Goal: Book appointment/travel/reservation

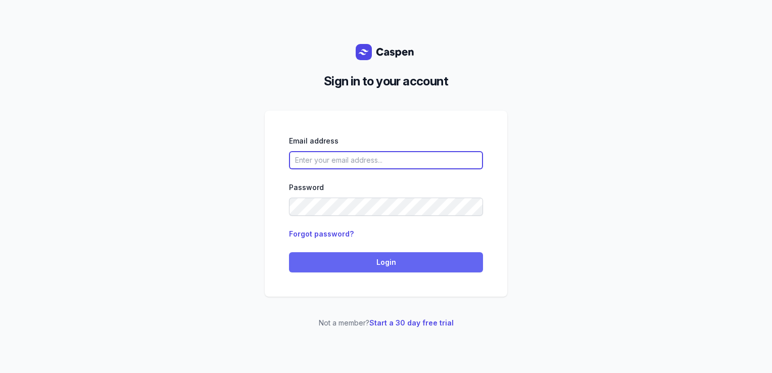
type input "courtney@courtneymaccounselling.com.au"
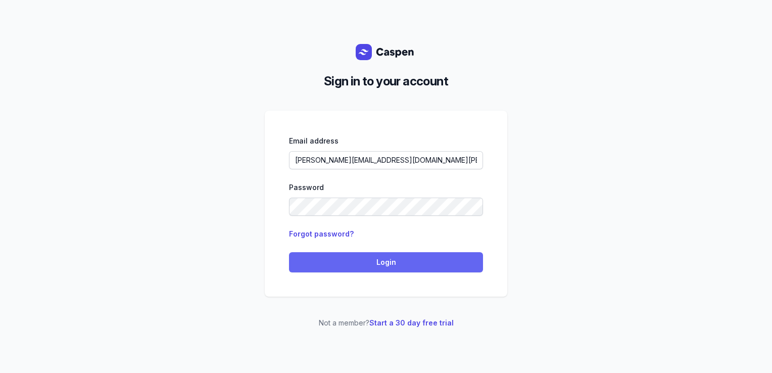
click at [406, 253] on button "Login" at bounding box center [386, 262] width 194 height 20
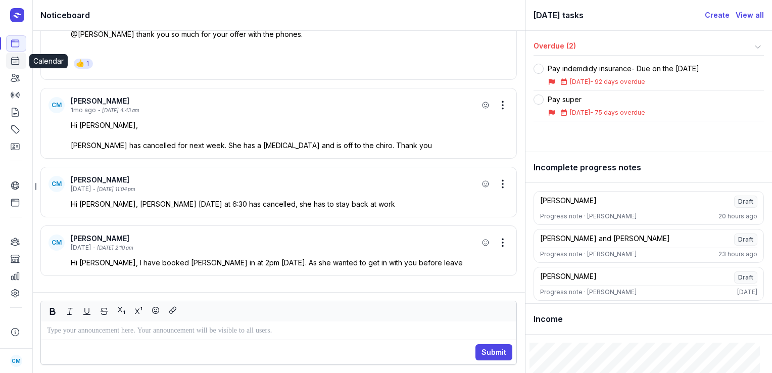
click at [24, 64] on link "Calendar" at bounding box center [16, 61] width 20 height 16
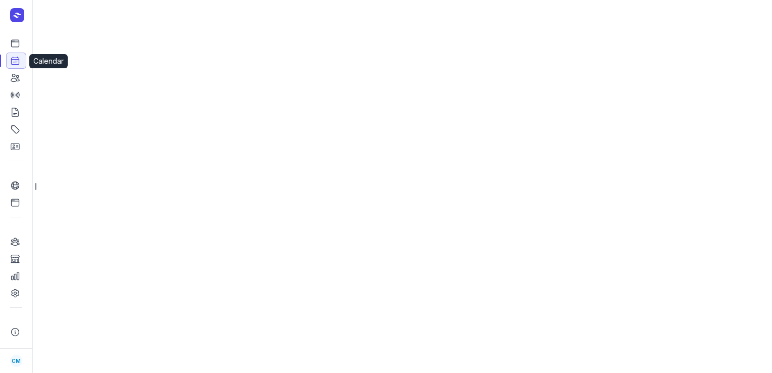
select select "week"
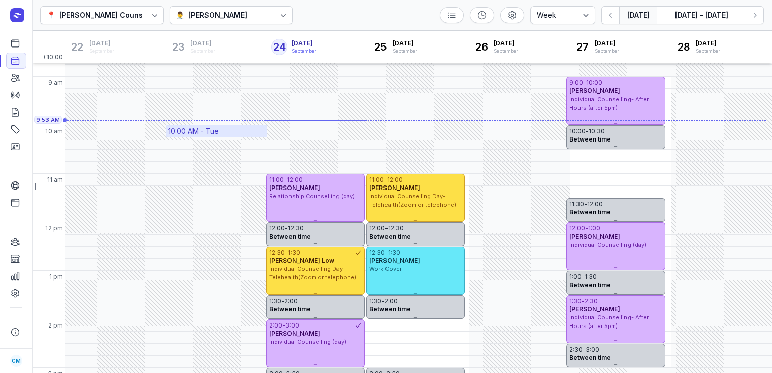
scroll to position [31, 0]
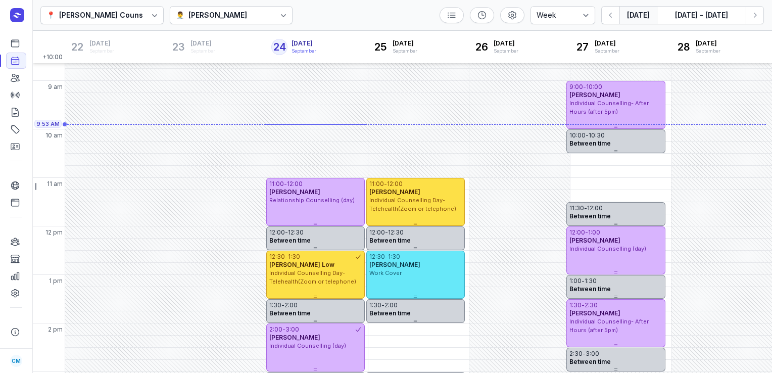
click at [226, 9] on div "👨‍⚕️ [PERSON_NAME]" at bounding box center [231, 15] width 123 height 18
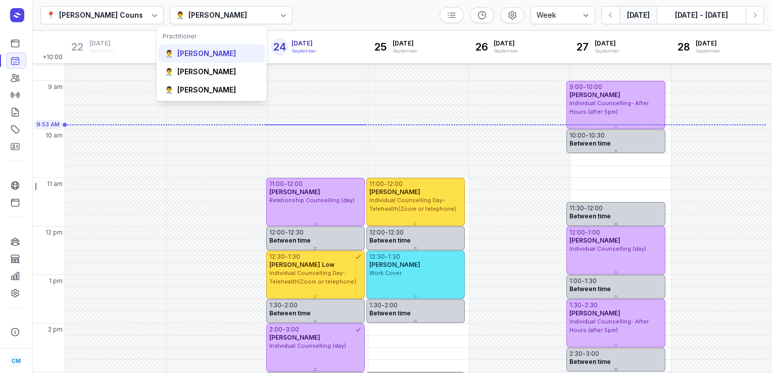
click at [200, 50] on div "[PERSON_NAME]" at bounding box center [206, 54] width 59 height 10
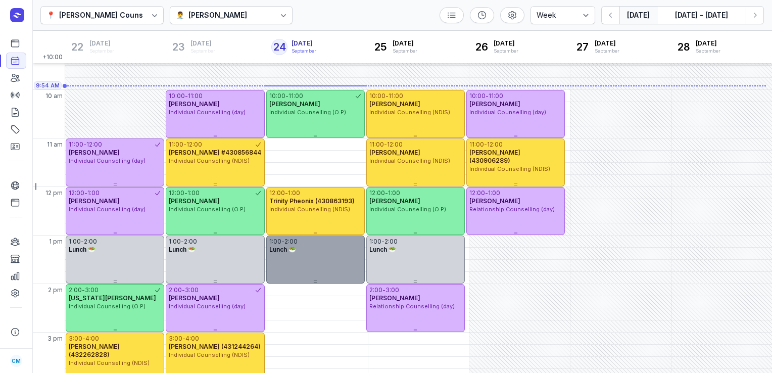
scroll to position [71, 0]
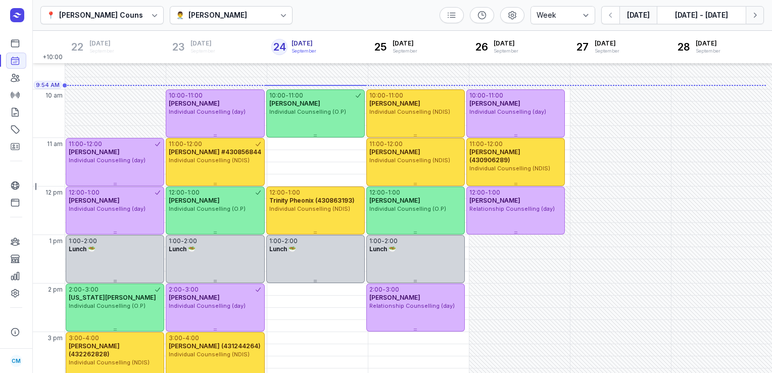
click at [763, 18] on button "Next week" at bounding box center [755, 15] width 18 height 18
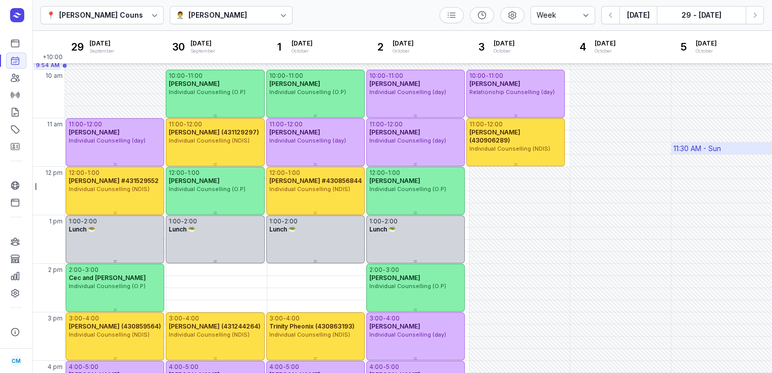
scroll to position [91, 0]
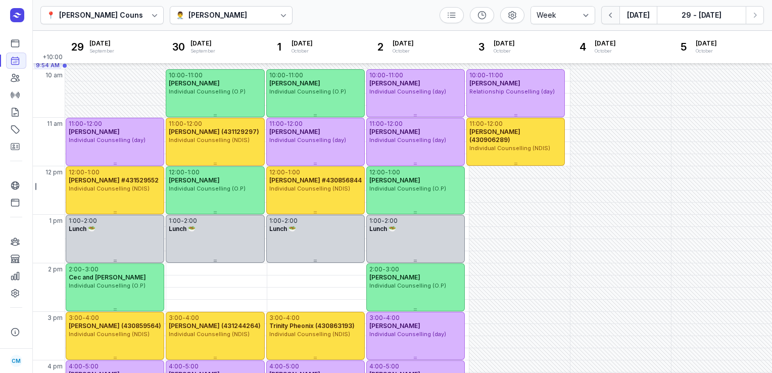
click at [609, 20] on icon "button" at bounding box center [611, 15] width 10 height 10
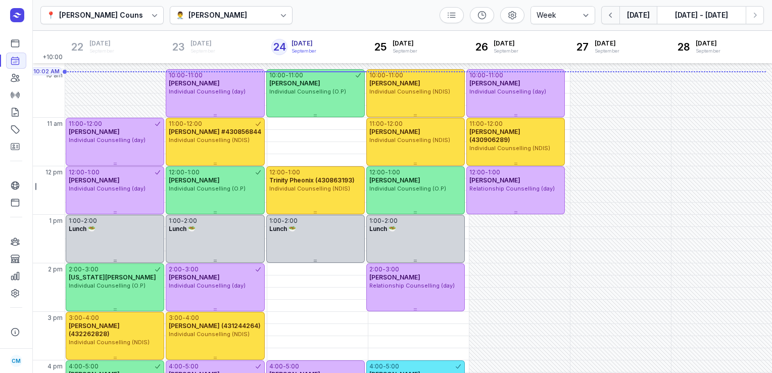
click at [602, 6] on button "button" at bounding box center [611, 15] width 18 height 18
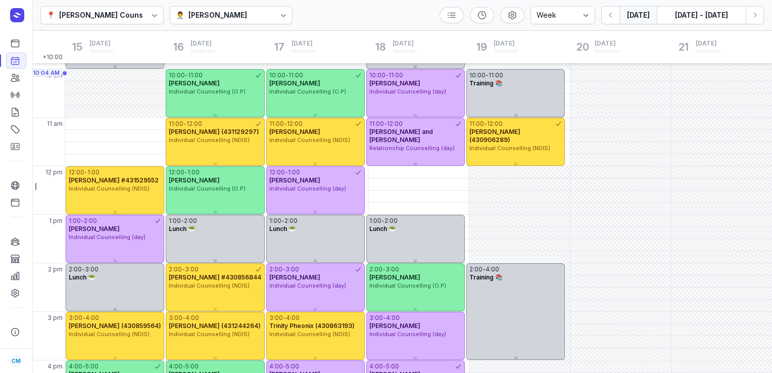
click at [644, 18] on button "[DATE]" at bounding box center [638, 15] width 37 height 18
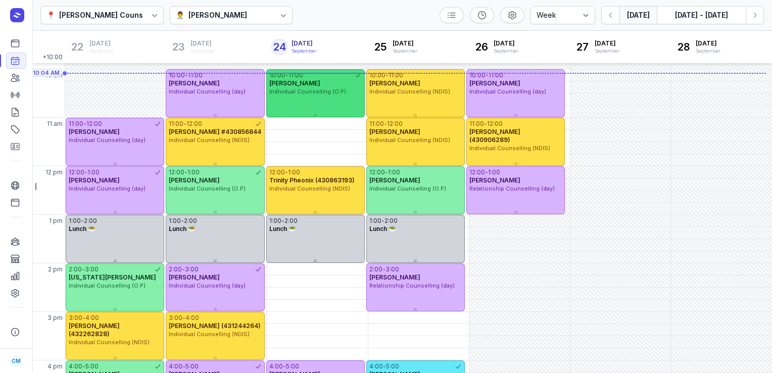
click at [326, 77] on div "10:00 - 11:00" at bounding box center [311, 75] width 85 height 8
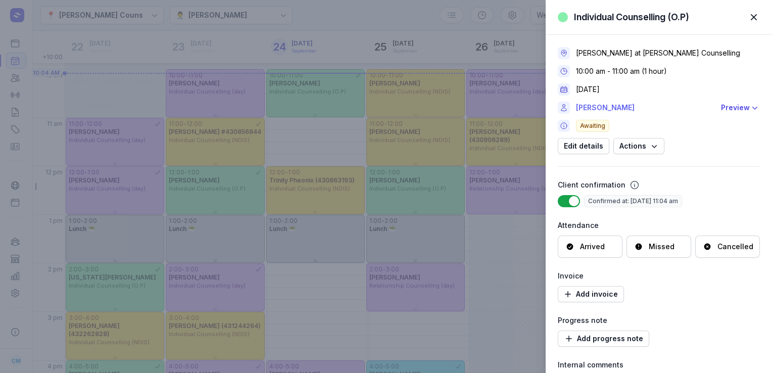
click at [595, 108] on link "[PERSON_NAME]" at bounding box center [645, 108] width 139 height 12
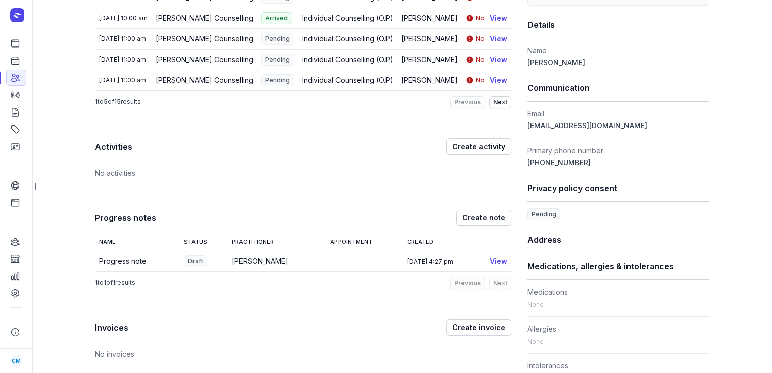
scroll to position [212, 0]
